Goal: Transaction & Acquisition: Book appointment/travel/reservation

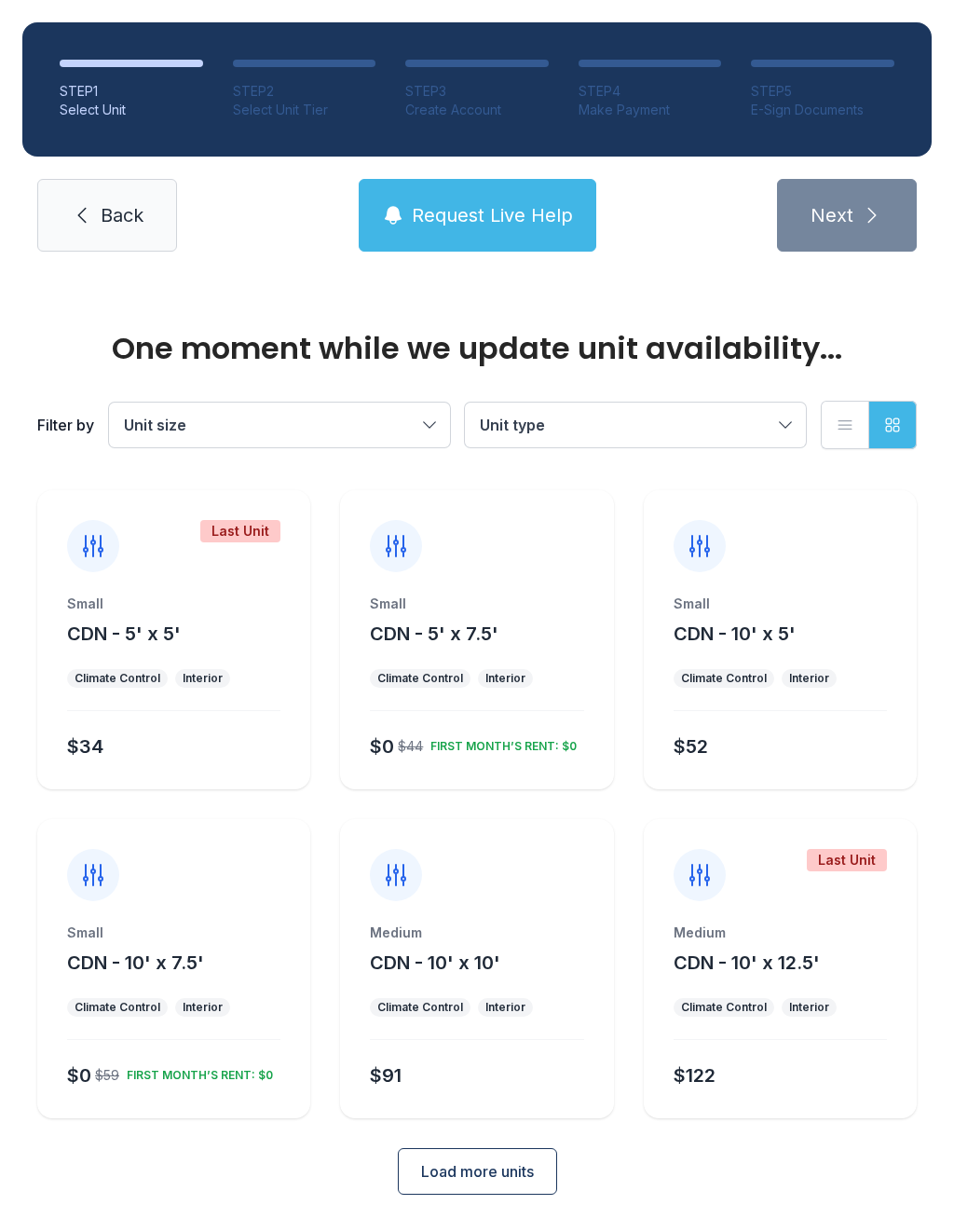
click at [160, 983] on div "Small CDN - 10' x 7.5' Climate Control Interior $0 $59 FIRST MONTH’S RENT: $0" at bounding box center [173, 1021] width 273 height 194
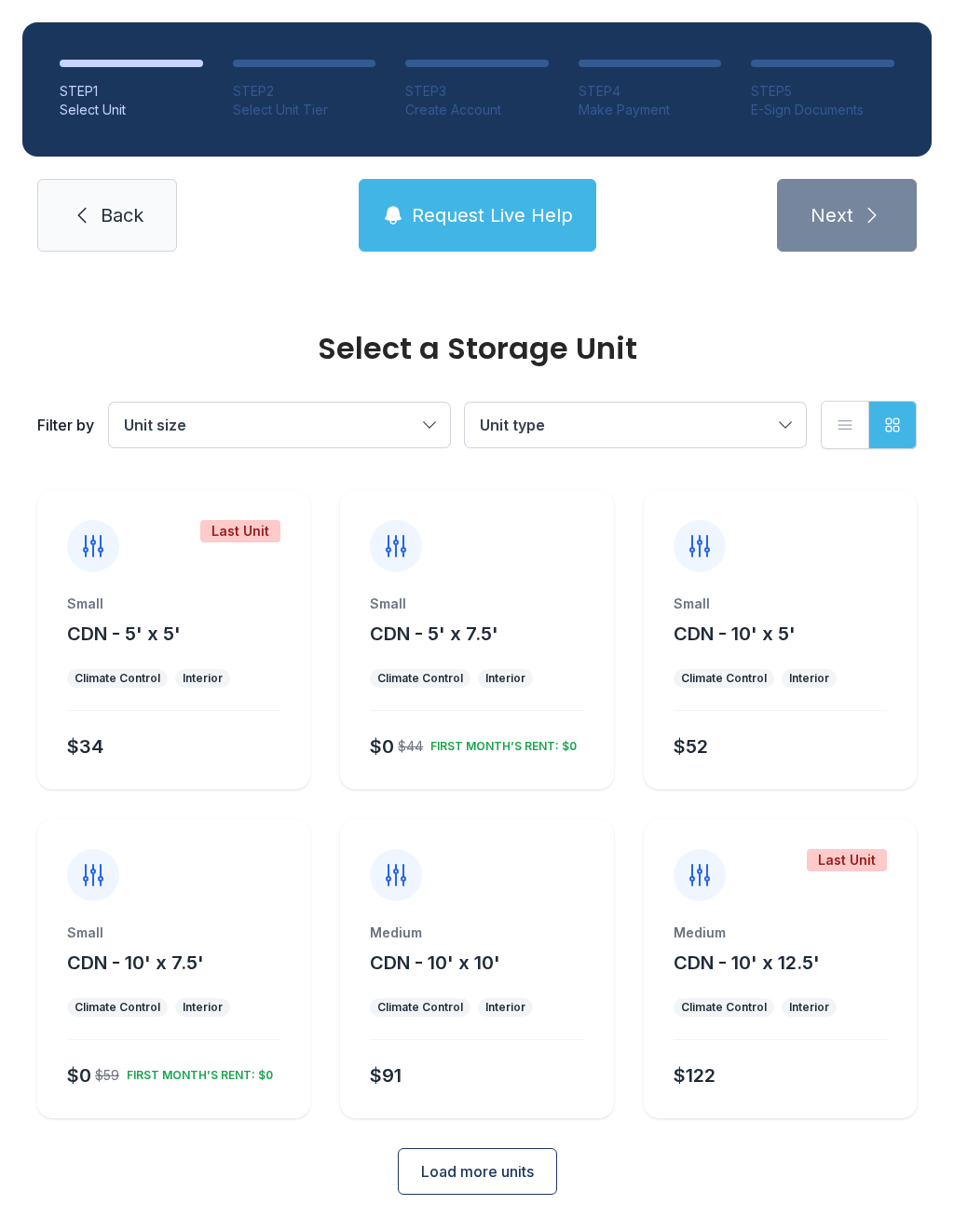
click at [108, 878] on div at bounding box center [93, 875] width 52 height 52
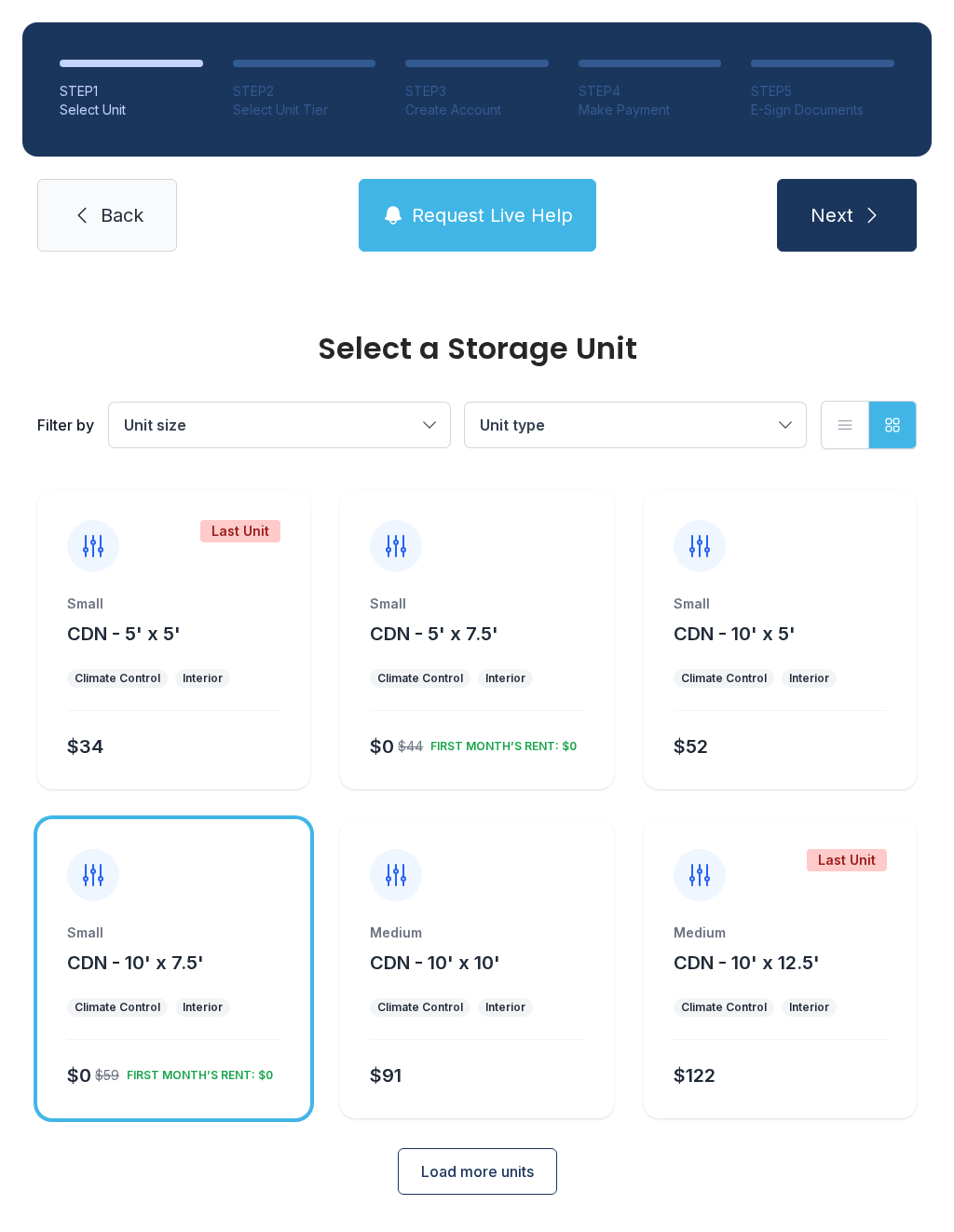
click at [839, 220] on span "Next" at bounding box center [831, 215] width 43 height 26
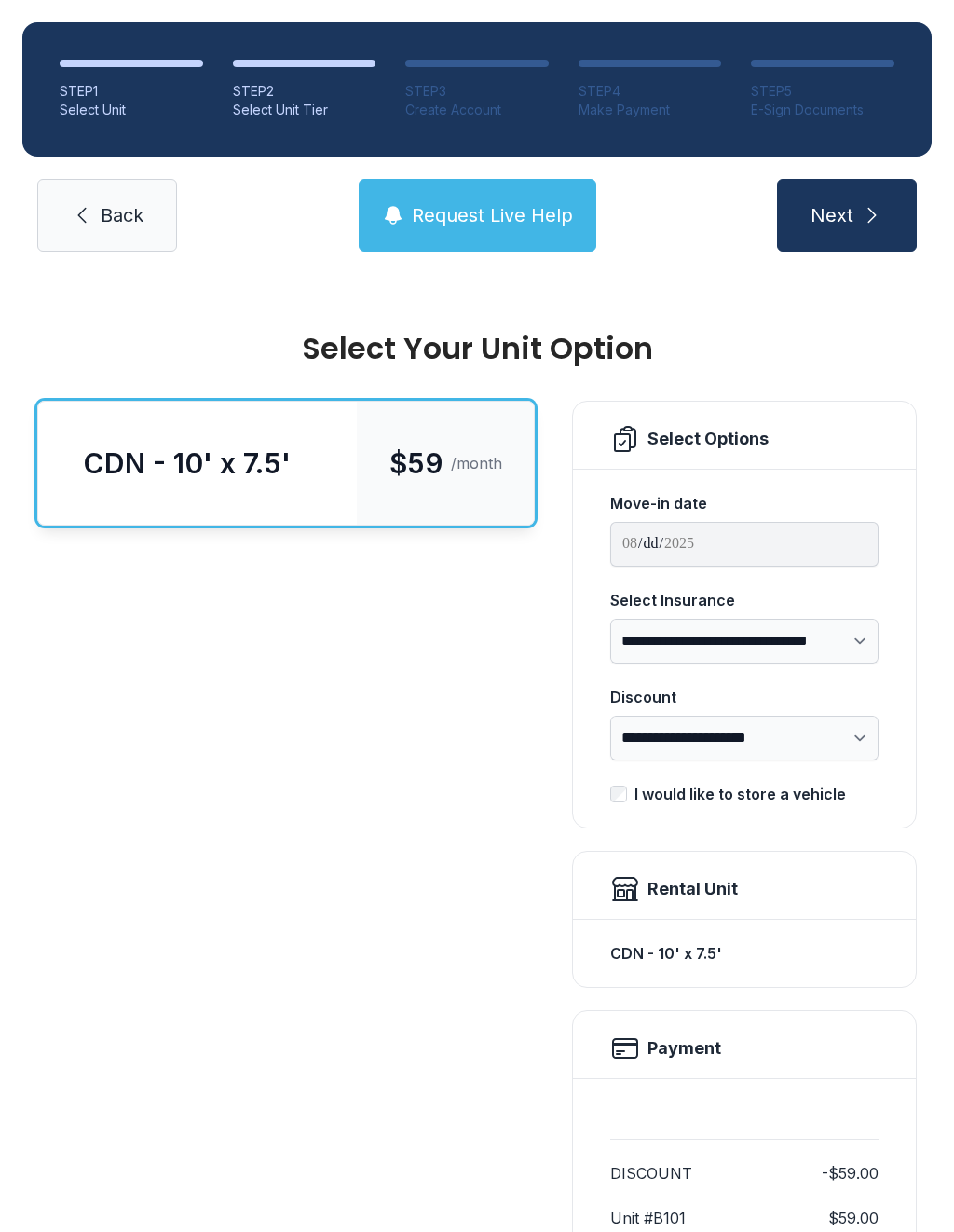
click at [107, 207] on span "Back" at bounding box center [122, 215] width 43 height 26
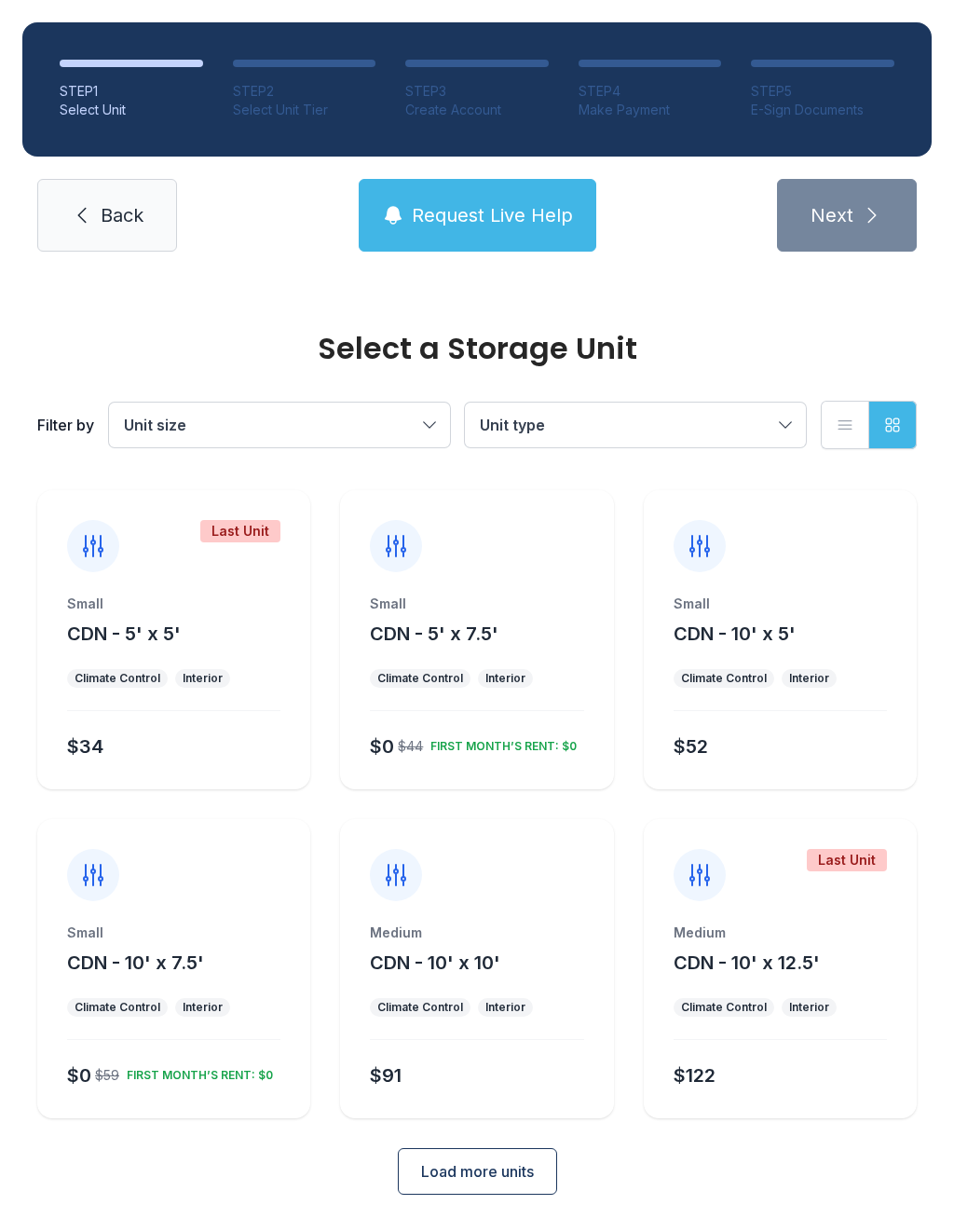
click at [467, 644] on span "CDN - 5' x 7.5'" at bounding box center [434, 634] width 129 height 22
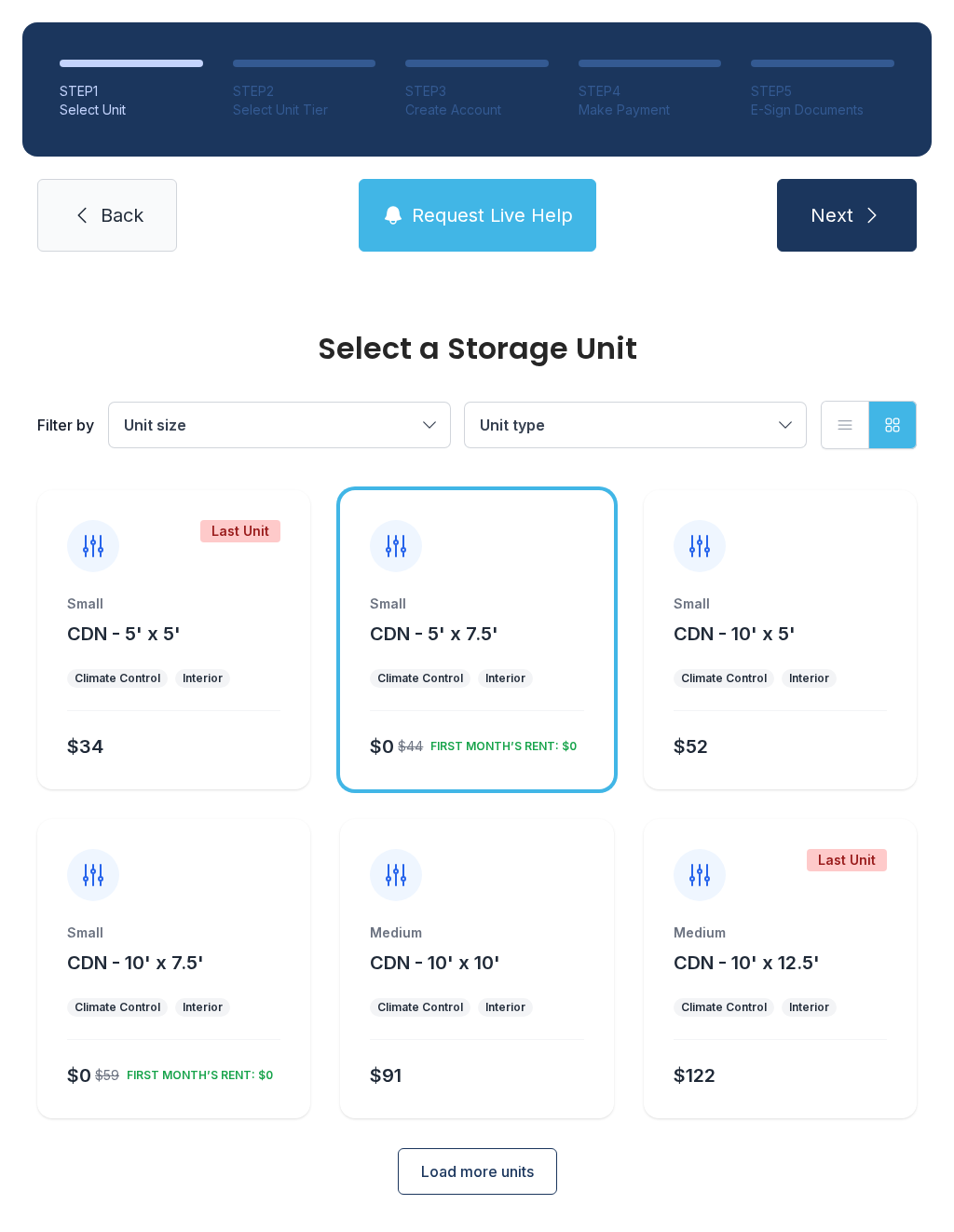
click at [842, 208] on span "Next" at bounding box center [831, 215] width 43 height 26
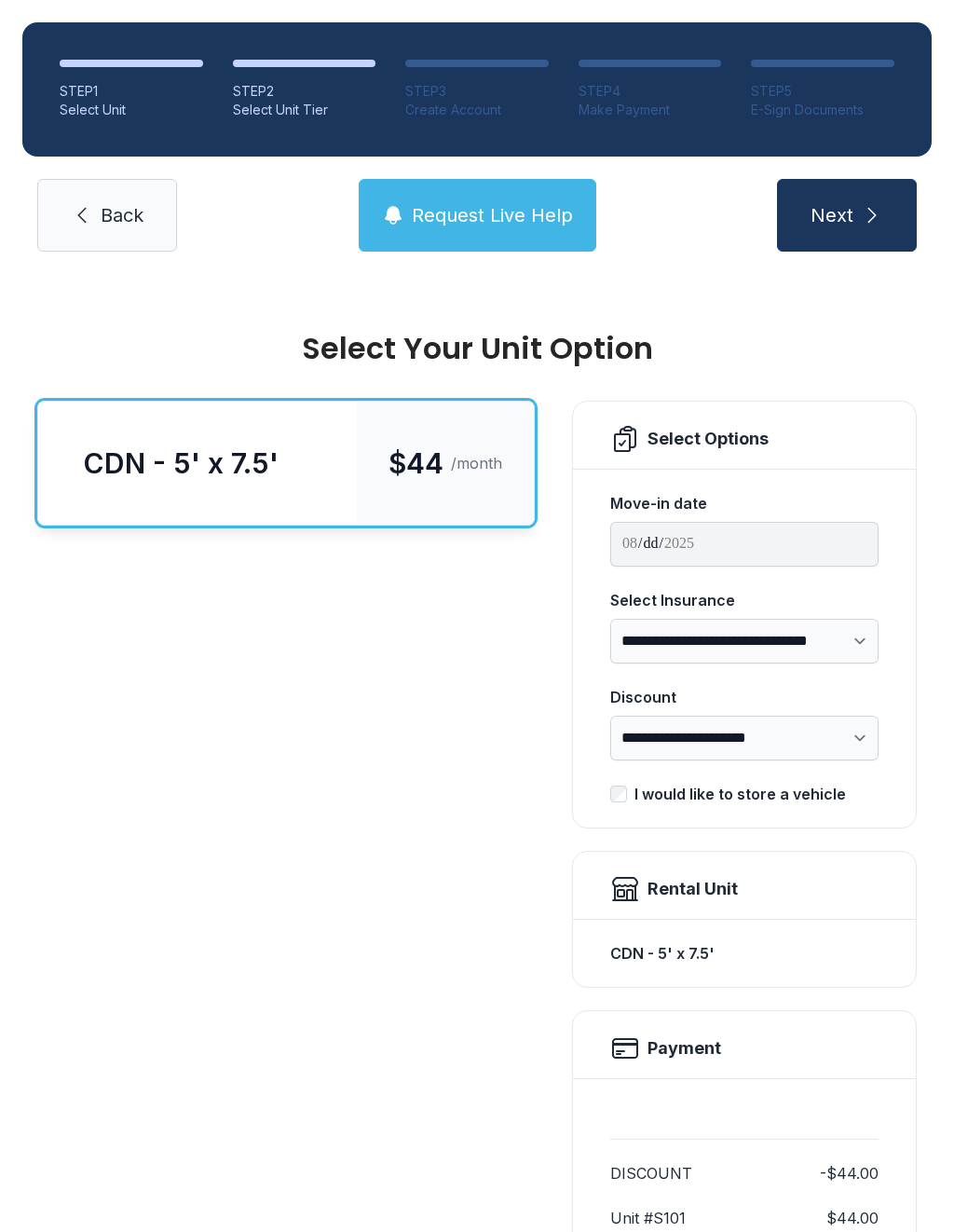
click at [833, 224] on span "Next" at bounding box center [831, 215] width 43 height 26
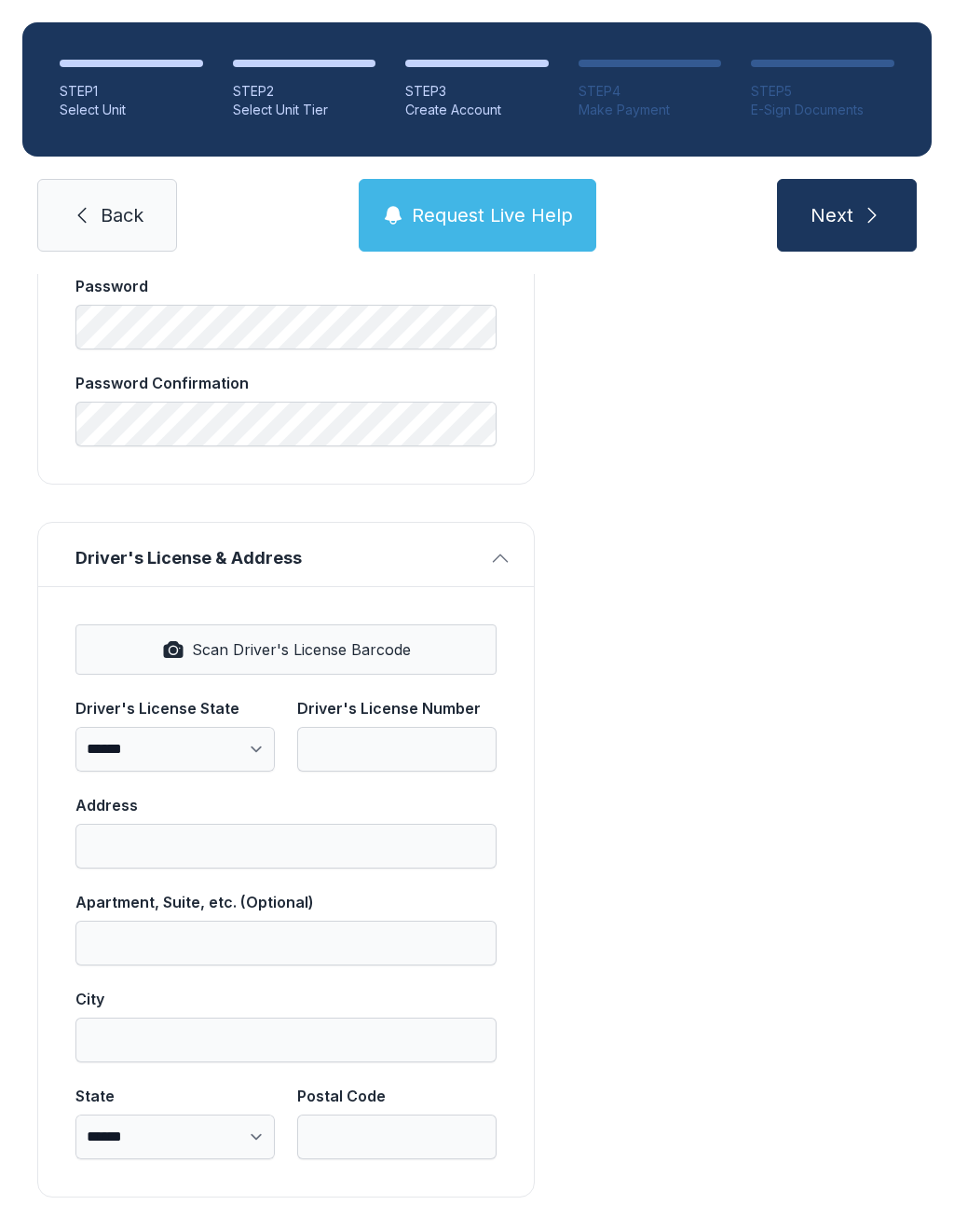
scroll to position [761, 0]
